Goal: Navigation & Orientation: Find specific page/section

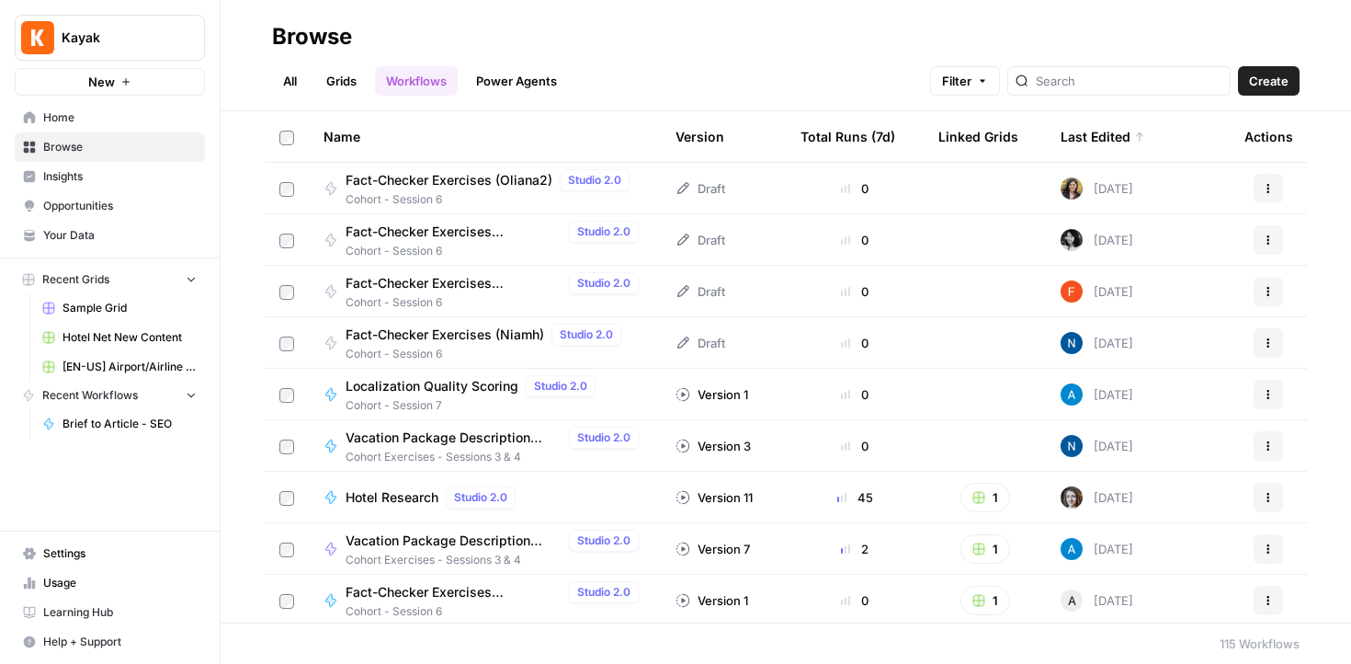
click at [147, 170] on span "Insights" at bounding box center [119, 176] width 153 height 17
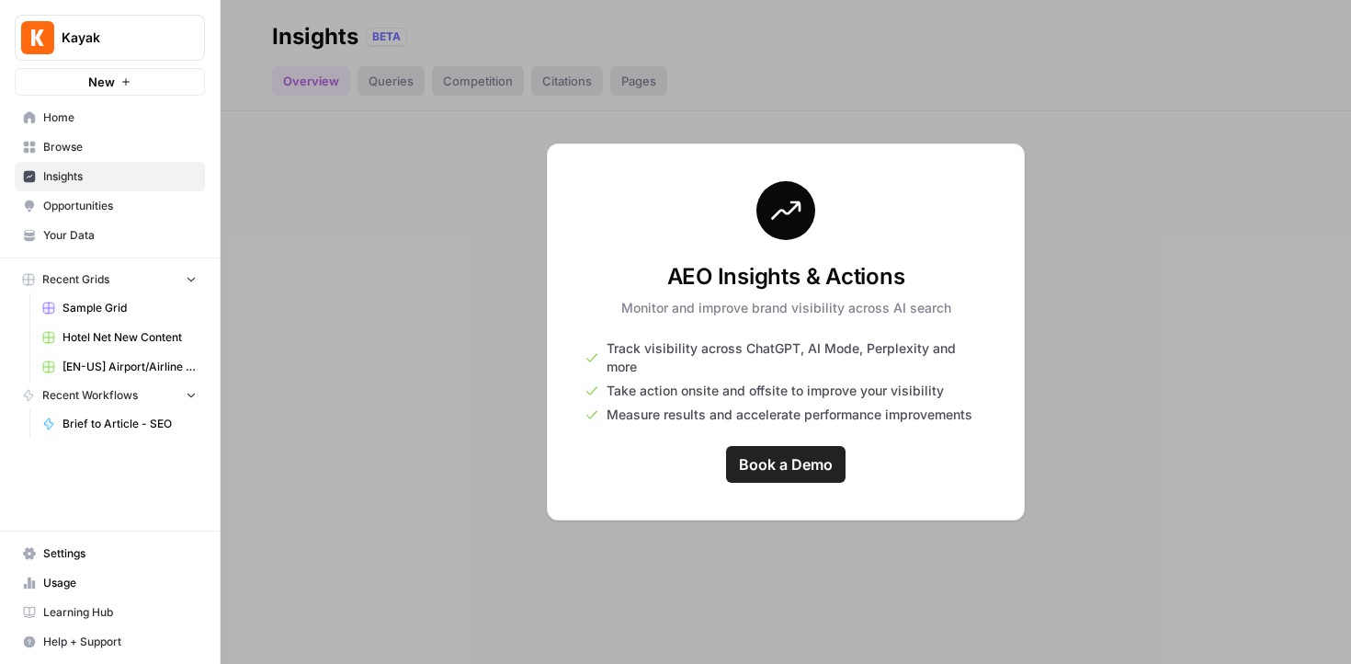
click at [285, 158] on div at bounding box center [786, 332] width 1130 height 664
click at [413, 415] on div at bounding box center [786, 332] width 1130 height 664
click at [122, 215] on link "Opportunities" at bounding box center [110, 205] width 190 height 29
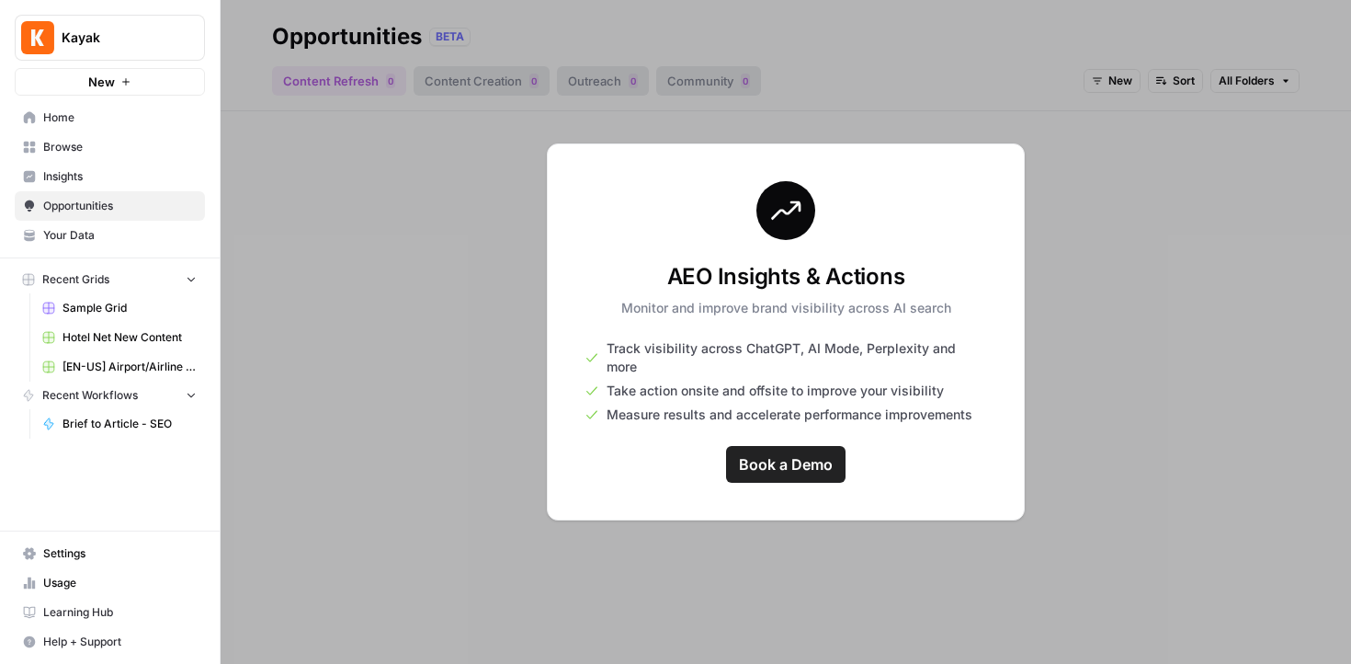
click at [77, 118] on span "Home" at bounding box center [119, 117] width 153 height 17
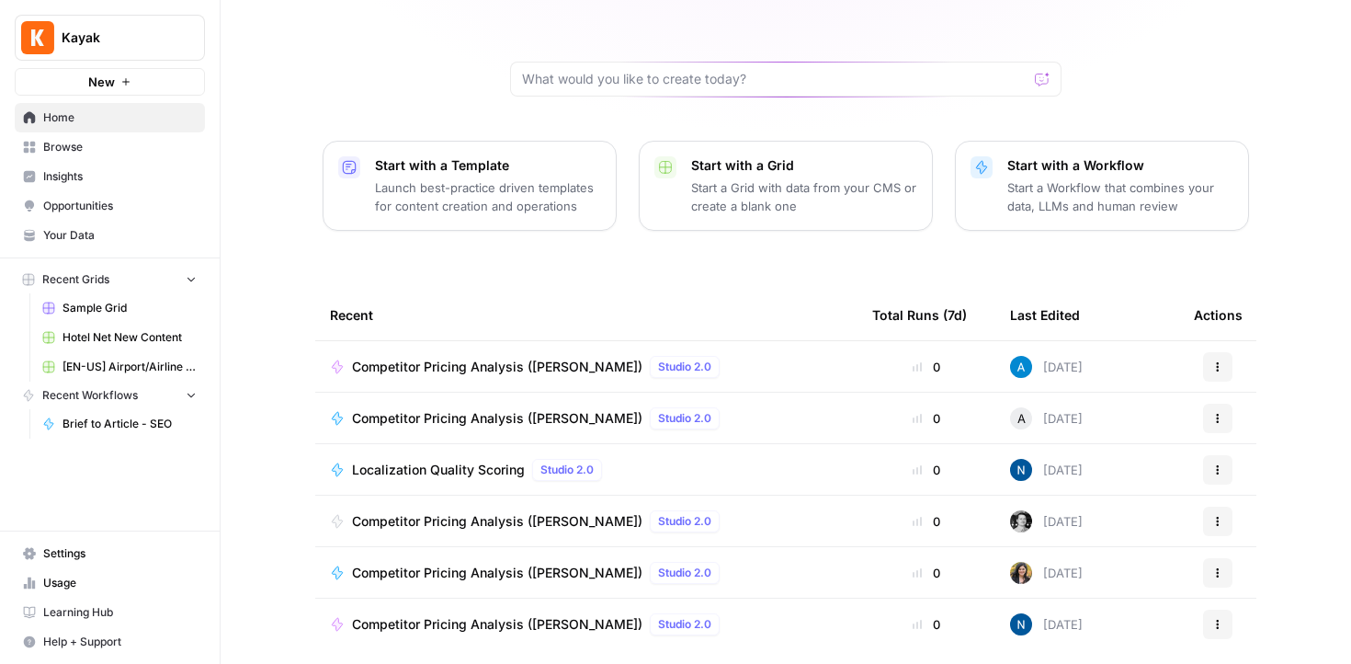
scroll to position [182, 0]
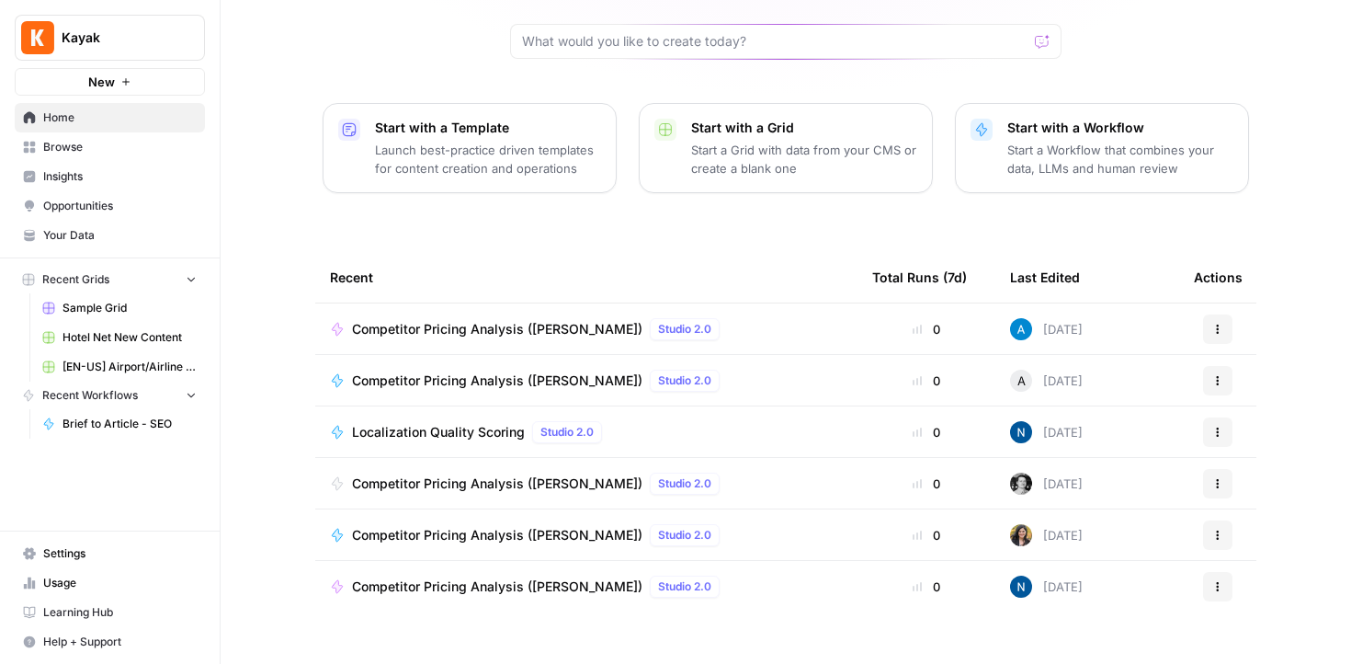
click at [138, 601] on link "Learning Hub" at bounding box center [110, 611] width 190 height 29
